Goal: Task Accomplishment & Management: Manage account settings

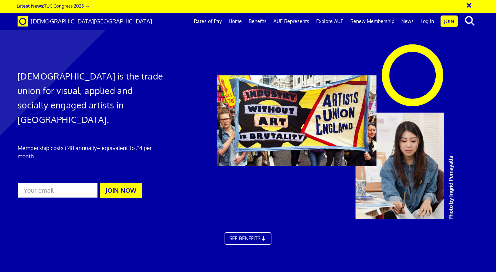
scroll to position [0, 4]
click at [427, 19] on link "Log in" at bounding box center [427, 21] width 20 height 17
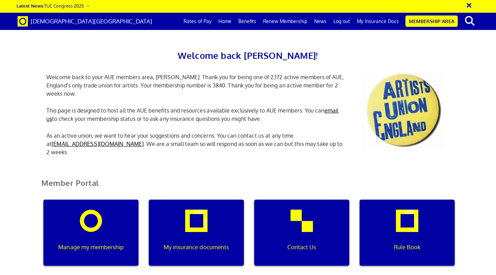
scroll to position [88, 0]
click at [110, 200] on div "Manage my membership" at bounding box center [90, 233] width 95 height 66
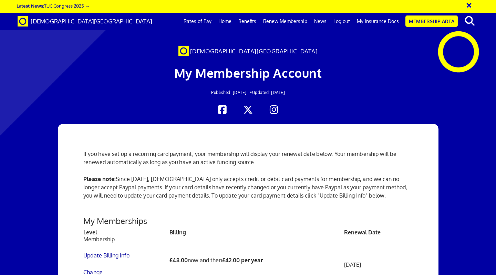
scroll to position [213, 0]
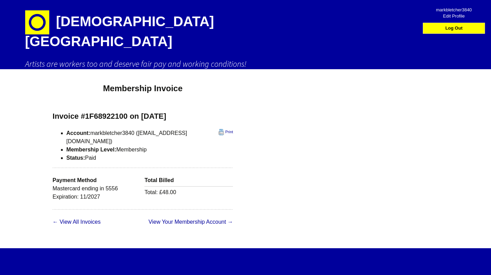
click at [205, 114] on div "Invoice #1F68922100 on September 9, 2025 Print Account: markbletcher3840 (markb…" at bounding box center [143, 161] width 181 height 98
click at [219, 129] on link "Print" at bounding box center [226, 132] width 15 height 6
